Goal: Find specific page/section: Find specific page/section

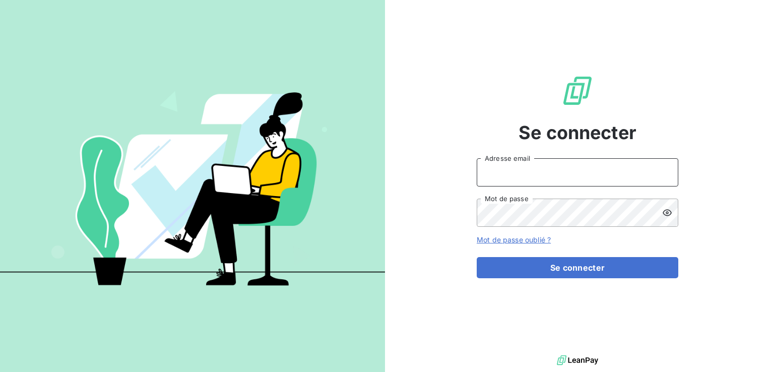
click at [509, 174] on input "Adresse email" at bounding box center [578, 172] width 202 height 28
type input "[EMAIL_ADDRESS][DOMAIN_NAME]"
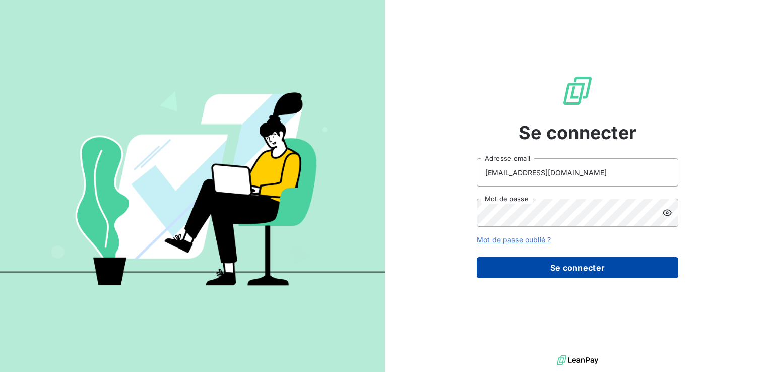
click at [564, 266] on button "Se connecter" at bounding box center [578, 267] width 202 height 21
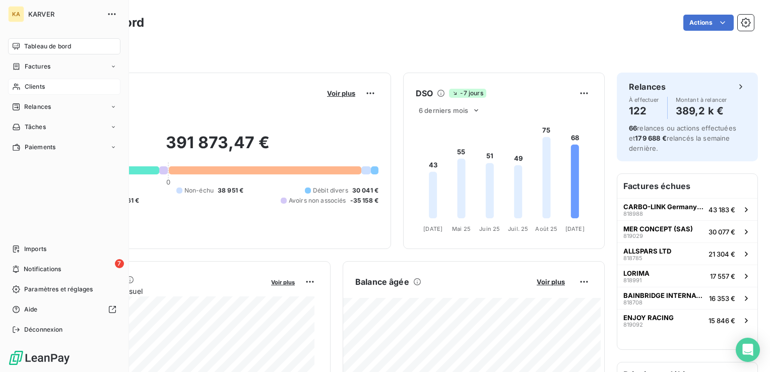
click at [30, 84] on span "Clients" at bounding box center [35, 86] width 20 height 9
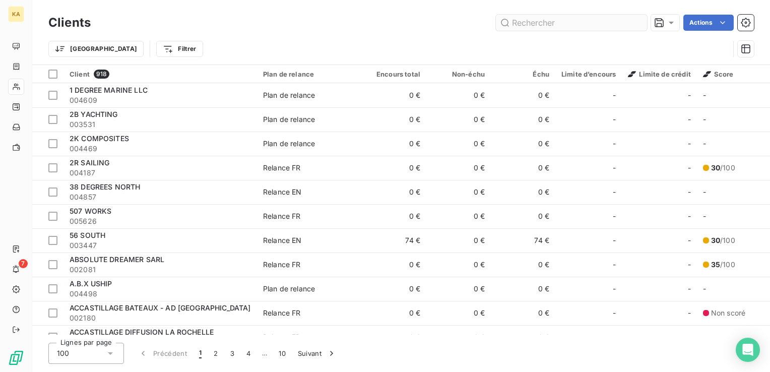
click at [521, 27] on input "text" at bounding box center [571, 23] width 151 height 16
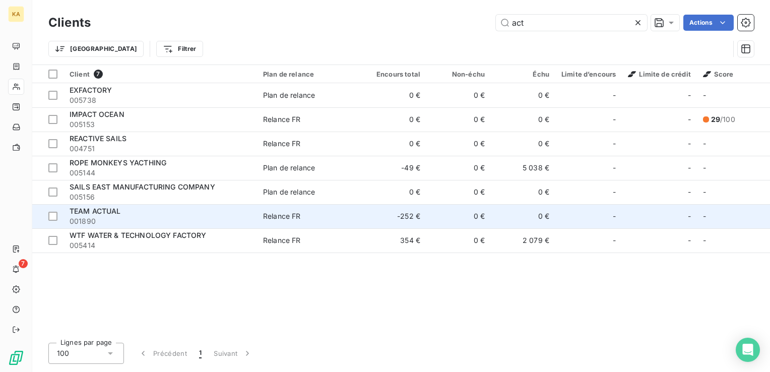
type input "act"
click at [92, 218] on span "001890" at bounding box center [160, 221] width 181 height 10
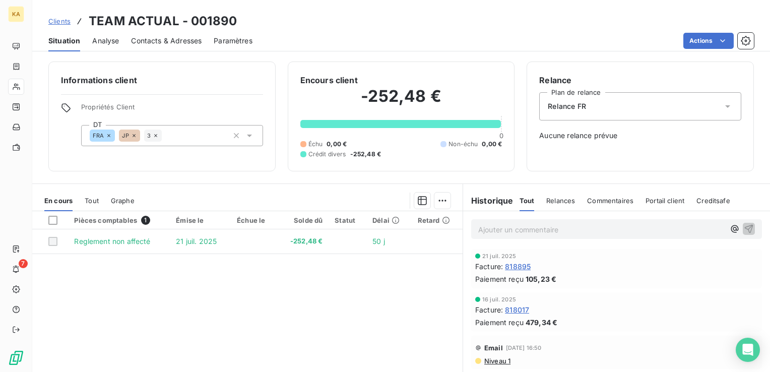
click at [556, 202] on span "Relances" at bounding box center [560, 201] width 29 height 8
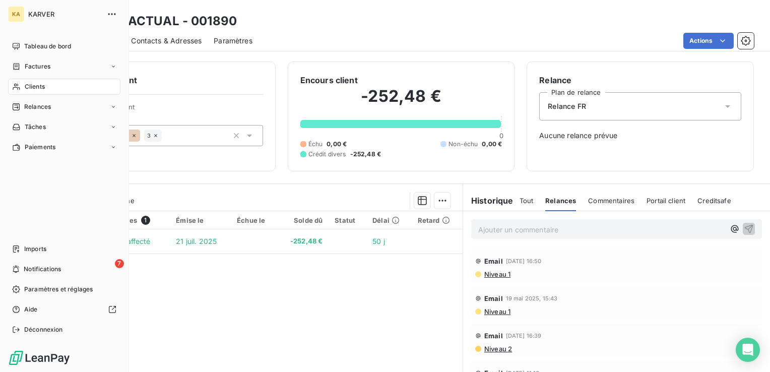
click at [20, 12] on div "KA" at bounding box center [16, 14] width 16 height 16
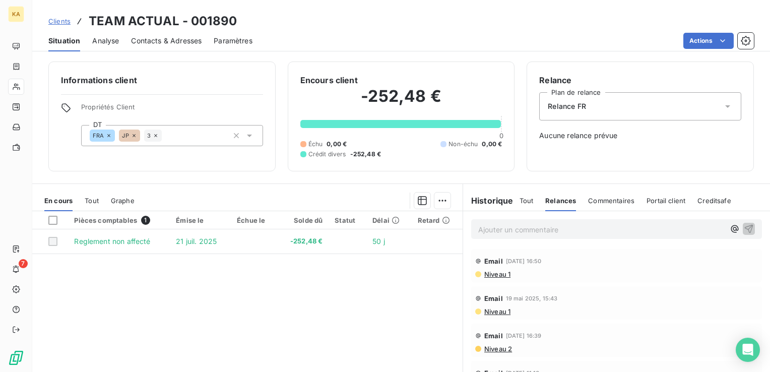
click at [744, 39] on html "KA 7 Clients TEAM ACTUAL - 001890 Situation Analyse Contacts & Adresses Paramèt…" at bounding box center [385, 186] width 770 height 372
click at [744, 39] on icon "button" at bounding box center [746, 41] width 10 height 10
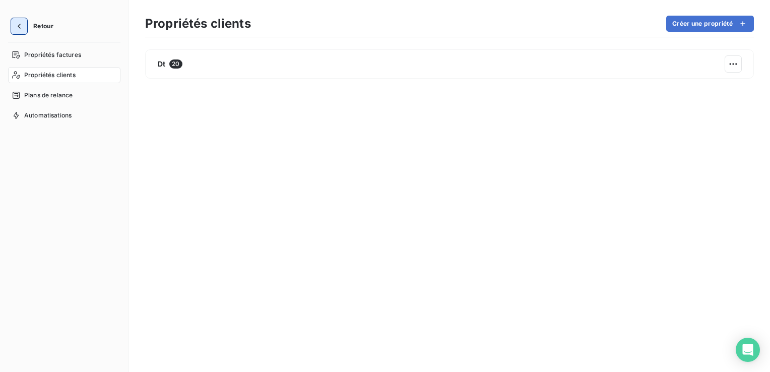
click at [20, 29] on icon "button" at bounding box center [19, 26] width 10 height 10
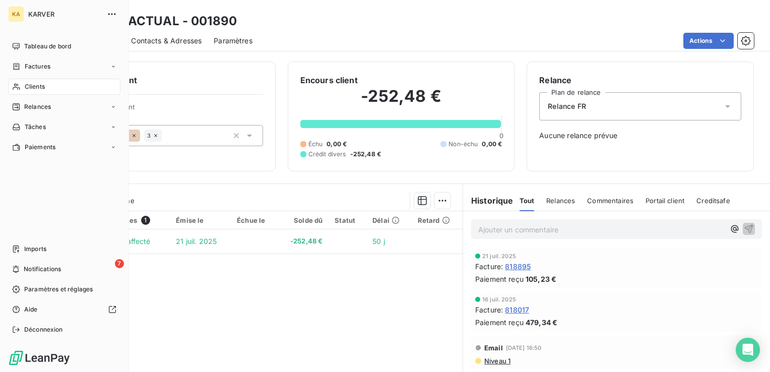
click at [20, 11] on div "KA" at bounding box center [16, 14] width 16 height 16
click at [51, 13] on span "KARVER" at bounding box center [64, 14] width 73 height 8
click at [59, 44] on span "Tableau de bord" at bounding box center [47, 46] width 47 height 9
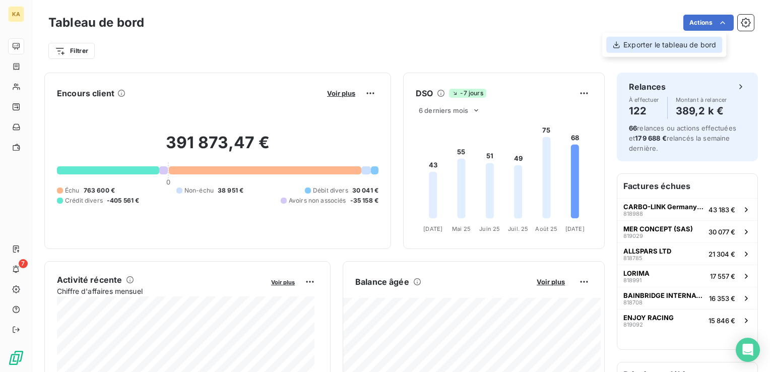
click at [677, 45] on div "Exporter le tableau de bord" at bounding box center [664, 45] width 116 height 16
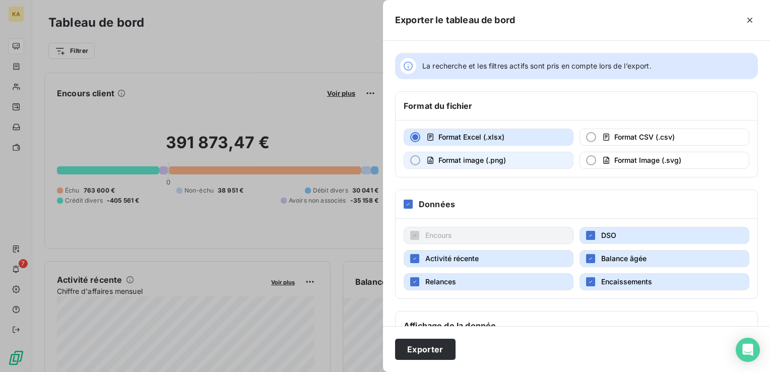
click at [419, 160] on div "button" at bounding box center [415, 160] width 10 height 10
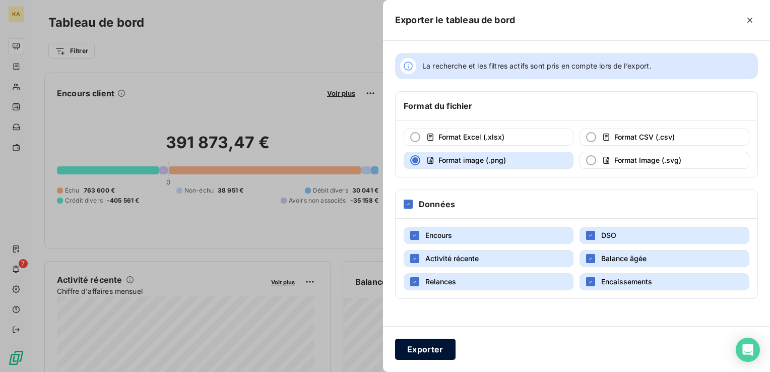
click at [435, 350] on button "Exporter" at bounding box center [425, 349] width 60 height 21
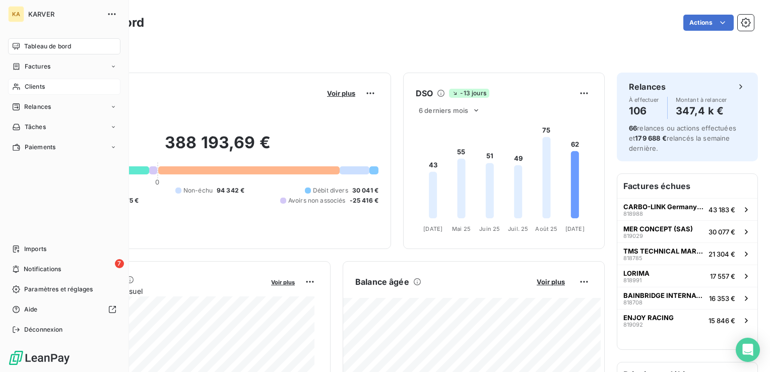
click at [38, 87] on span "Clients" at bounding box center [35, 86] width 20 height 9
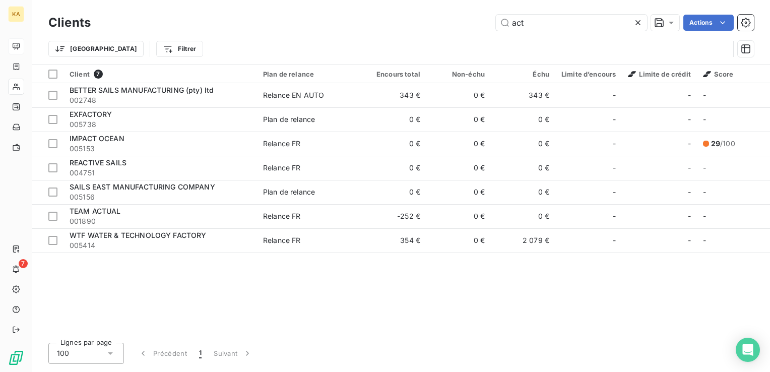
drag, startPoint x: 535, startPoint y: 27, endPoint x: 472, endPoint y: 27, distance: 63.0
click at [472, 27] on div "act Actions" at bounding box center [428, 23] width 651 height 16
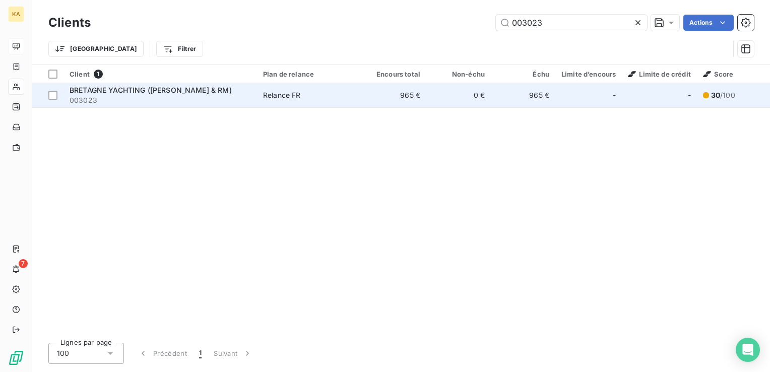
type input "003023"
click at [105, 92] on span "BRETAGNE YACHTING ([PERSON_NAME] & RM)" at bounding box center [151, 90] width 162 height 9
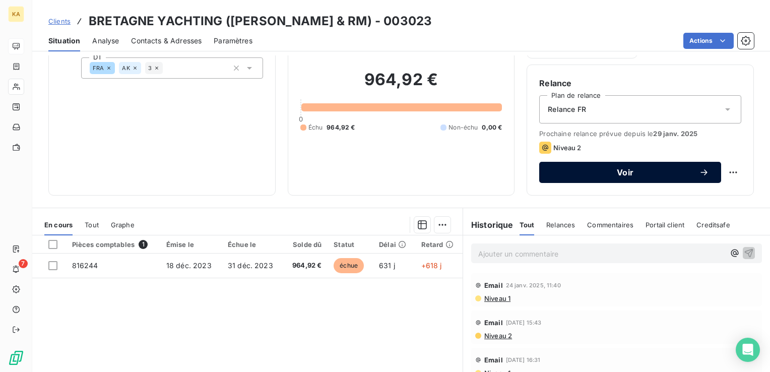
scroll to position [50, 0]
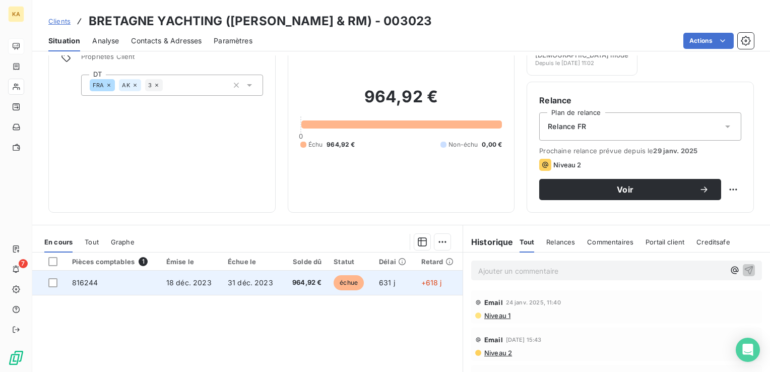
click at [246, 281] on span "31 déc. 2023" at bounding box center [250, 282] width 45 height 9
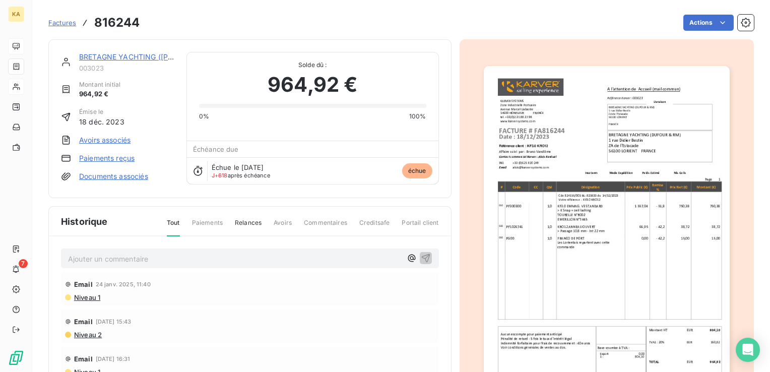
click at [250, 222] on span "Relances" at bounding box center [248, 226] width 27 height 17
click at [86, 295] on span "Niveau 1" at bounding box center [86, 297] width 27 height 8
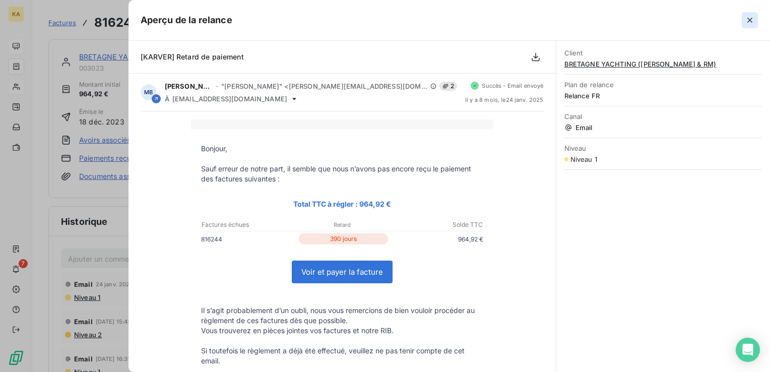
click at [750, 19] on icon "button" at bounding box center [750, 20] width 10 height 10
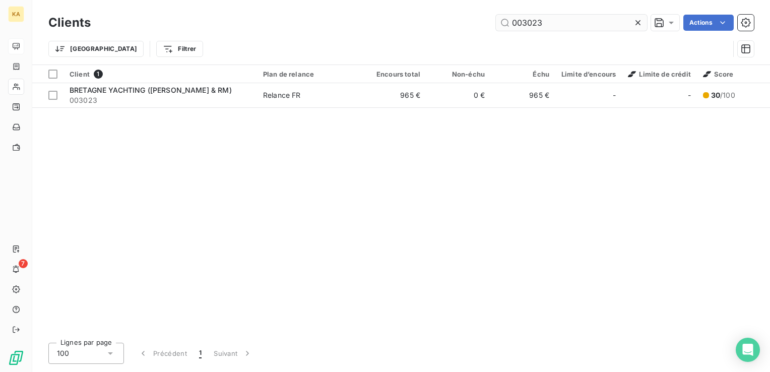
click at [554, 22] on input "003023" at bounding box center [571, 23] width 151 height 16
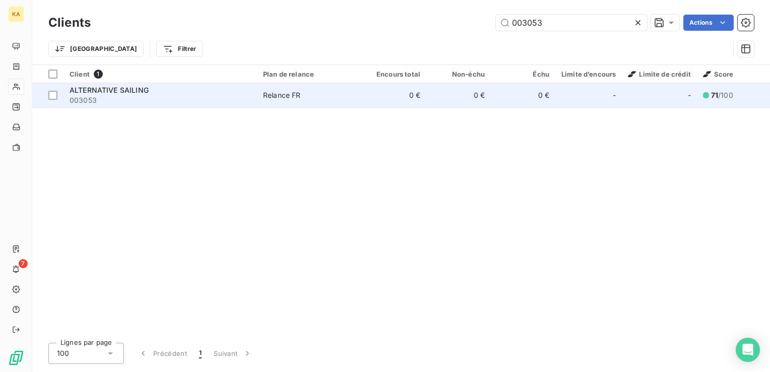
type input "003053"
click at [130, 86] on span "ALTERNATIVE SAILING" at bounding box center [109, 90] width 79 height 9
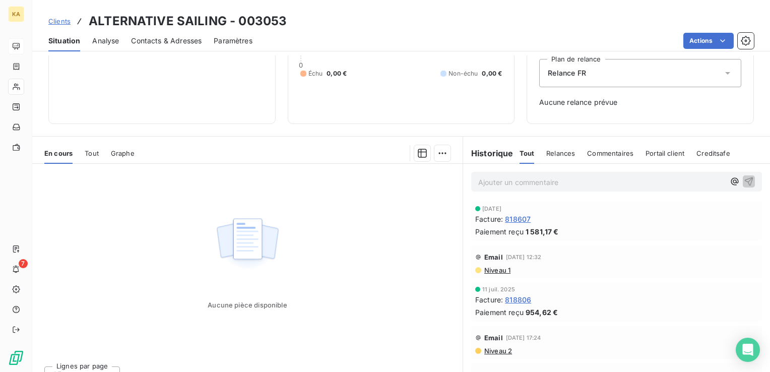
scroll to position [119, 0]
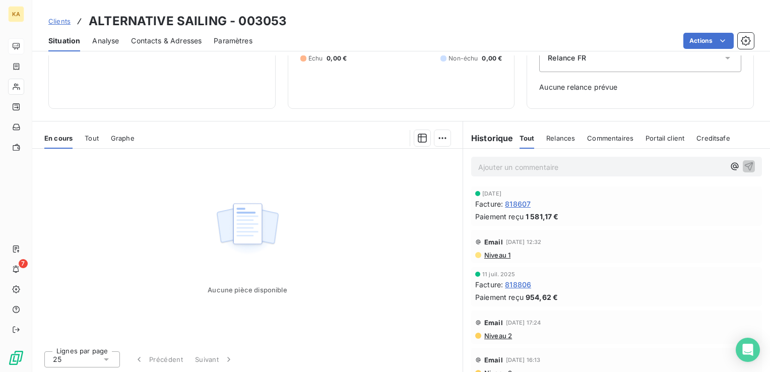
click at [63, 25] on span "Clients" at bounding box center [59, 21] width 22 height 8
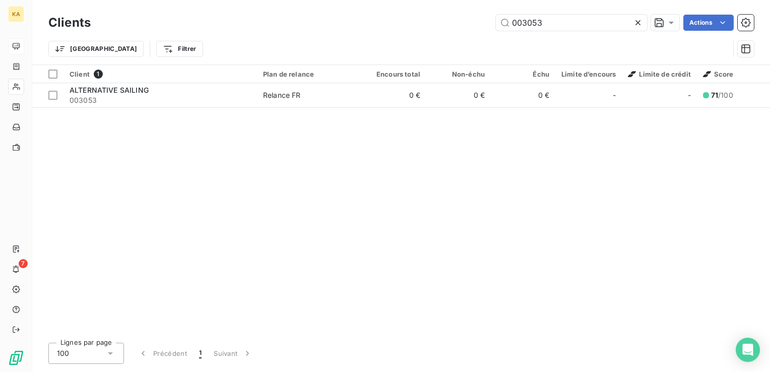
drag, startPoint x: 549, startPoint y: 24, endPoint x: 484, endPoint y: 25, distance: 65.1
click at [484, 25] on div "003053 Actions" at bounding box center [428, 23] width 651 height 16
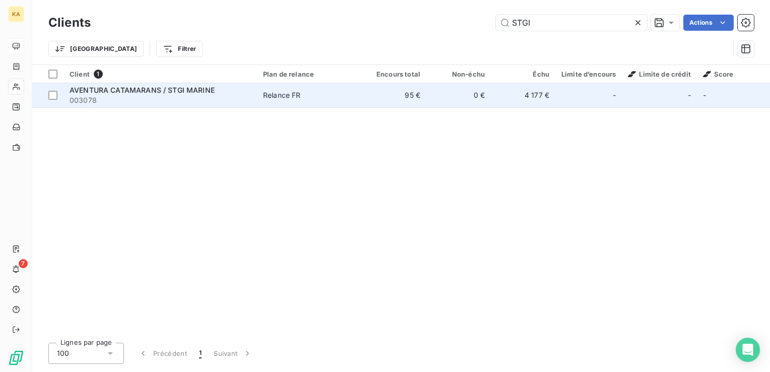
type input "STGI"
click at [151, 88] on span "AVENTURA CATAMARANS / STGI MARINE" at bounding box center [142, 90] width 145 height 9
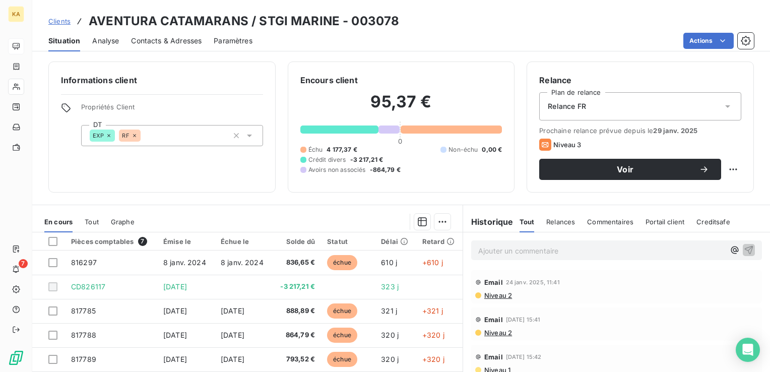
click at [163, 38] on span "Contacts & Adresses" at bounding box center [166, 41] width 71 height 10
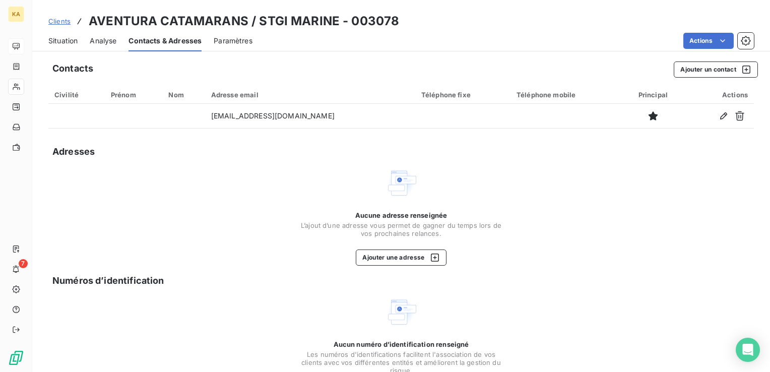
click at [107, 42] on span "Analyse" at bounding box center [103, 41] width 27 height 10
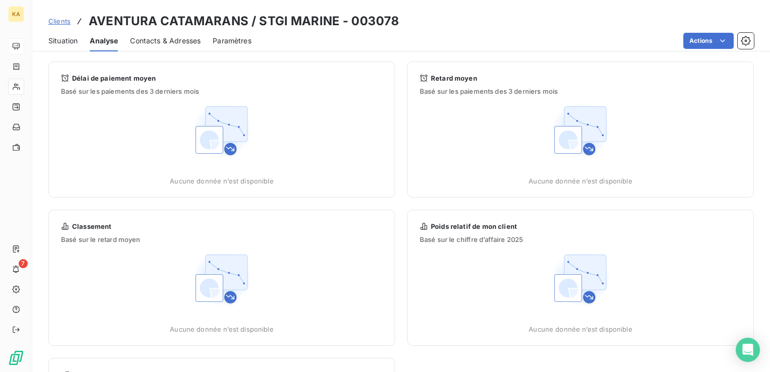
click at [63, 41] on span "Situation" at bounding box center [62, 41] width 29 height 10
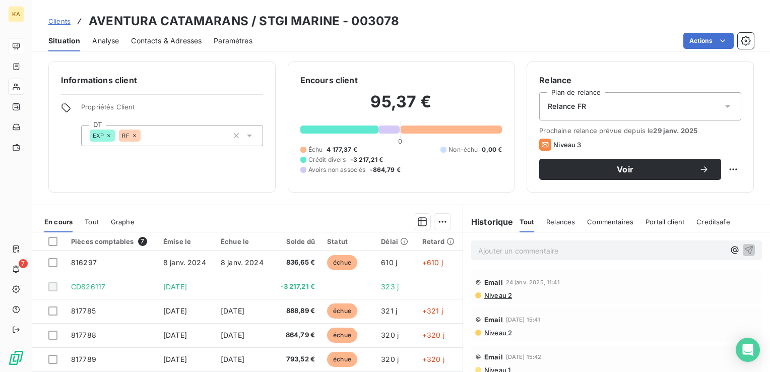
click at [60, 41] on span "Situation" at bounding box center [64, 41] width 32 height 10
click at [62, 19] on span "Clients" at bounding box center [59, 21] width 22 height 8
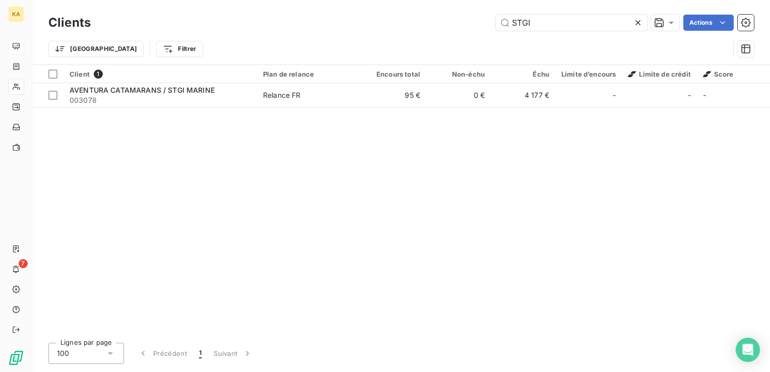
drag, startPoint x: 550, startPoint y: 23, endPoint x: 401, endPoint y: 5, distance: 149.4
click at [401, 5] on div "Clients STGI Actions Trier Filtrer" at bounding box center [401, 32] width 738 height 65
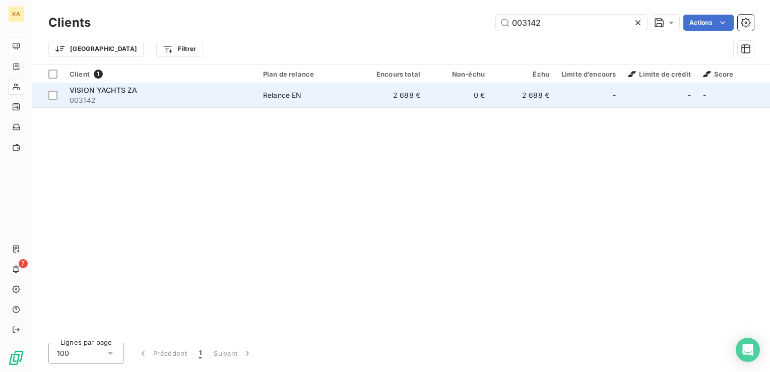
type input "003142"
click at [109, 95] on span "003142" at bounding box center [160, 100] width 181 height 10
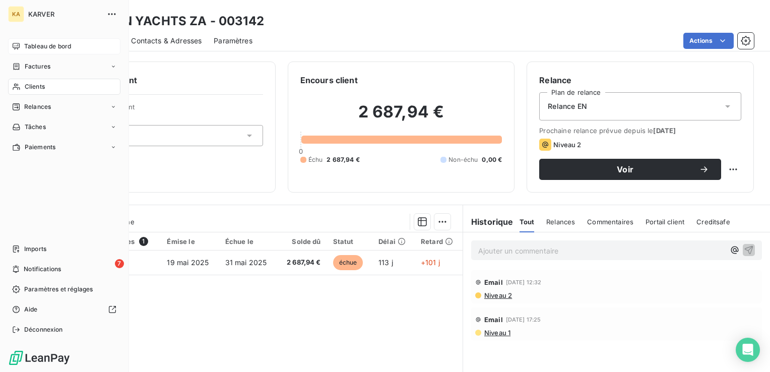
click at [35, 88] on span "Clients" at bounding box center [35, 86] width 20 height 9
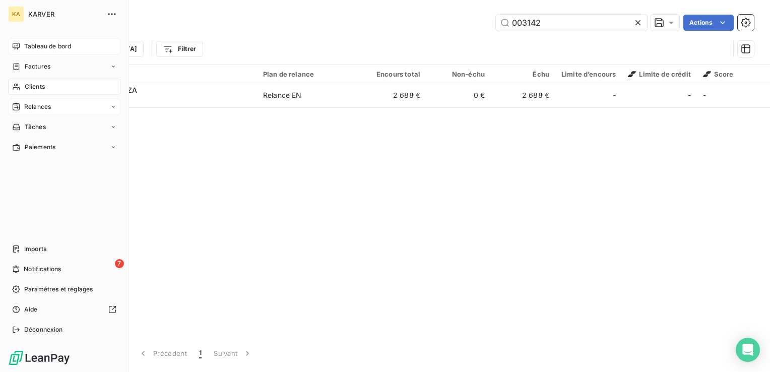
click at [38, 102] on span "Relances" at bounding box center [37, 106] width 27 height 9
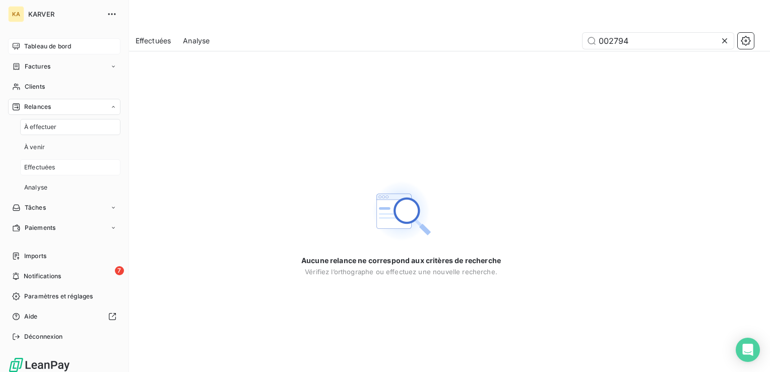
click at [40, 164] on span "Effectuées" at bounding box center [39, 167] width 31 height 9
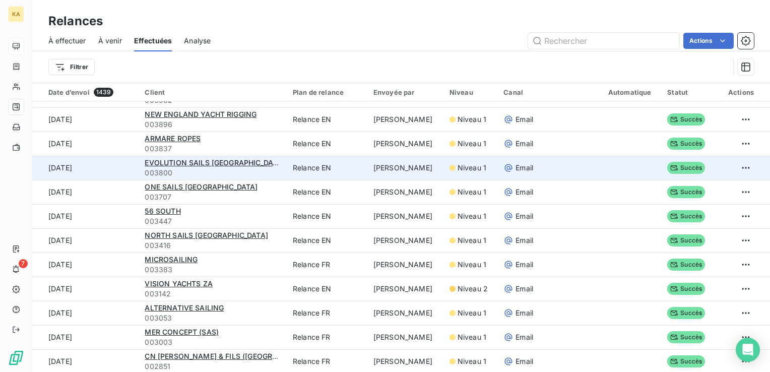
scroll to position [1109, 0]
